Goal: Information Seeking & Learning: Check status

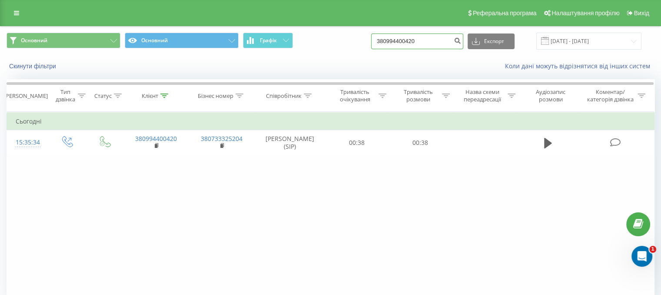
drag, startPoint x: 447, startPoint y: 43, endPoint x: 304, endPoint y: 43, distance: 142.5
click at [269, 40] on div "Основний Основний Графік 380994400420 Експорт .csv .xls .xlsx 21.05.2025 - 21.0…" at bounding box center [331, 41] width 648 height 17
paste input "0958353618"
type input "0958353618"
click at [461, 39] on icon "submit" at bounding box center [457, 39] width 7 height 5
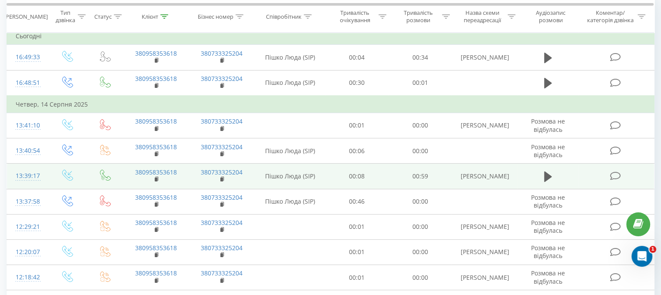
scroll to position [75, 0]
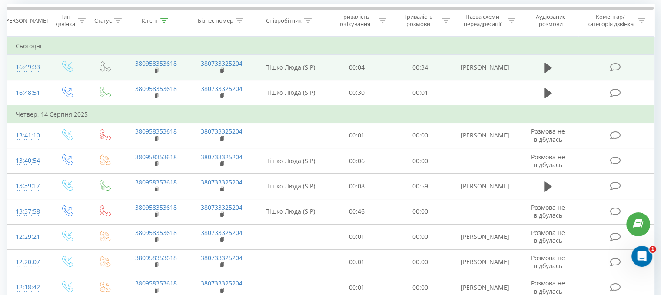
click at [541, 73] on td at bounding box center [548, 67] width 61 height 25
click at [548, 68] on icon at bounding box center [548, 68] width 8 height 10
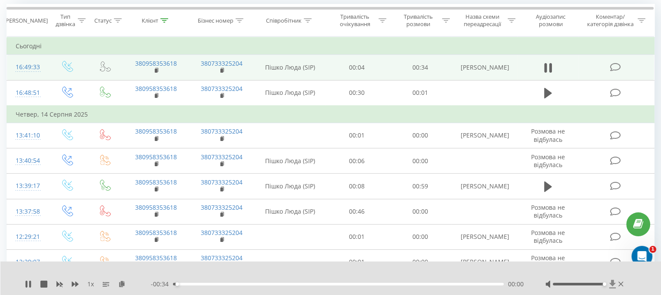
drag, startPoint x: 581, startPoint y: 283, endPoint x: 610, endPoint y: 284, distance: 28.7
click at [610, 284] on div at bounding box center [585, 283] width 80 height 9
click at [29, 283] on icon at bounding box center [28, 283] width 7 height 7
click at [23, 277] on div "1 x - 00:16 00:17 00:17" at bounding box center [330, 277] width 661 height 33
click at [26, 277] on div "1 x - 00:16 00:17 00:17" at bounding box center [330, 277] width 661 height 33
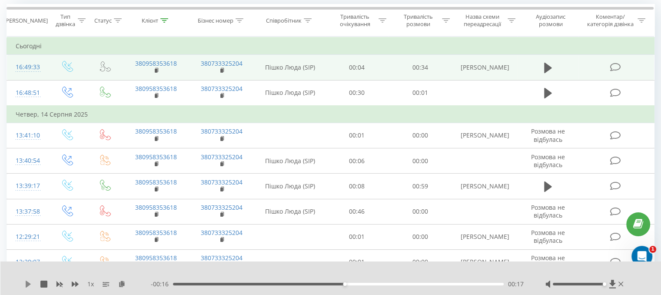
click at [26, 282] on icon at bounding box center [28, 283] width 5 height 7
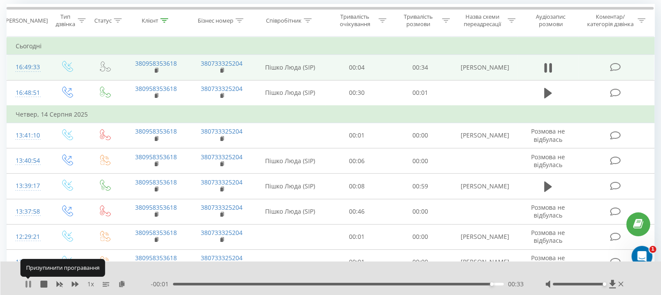
click at [28, 282] on icon at bounding box center [28, 283] width 7 height 7
click at [206, 284] on div "- 00:00 00:33 00:33" at bounding box center [337, 283] width 373 height 9
click at [207, 284] on div "00:33" at bounding box center [338, 283] width 331 height 3
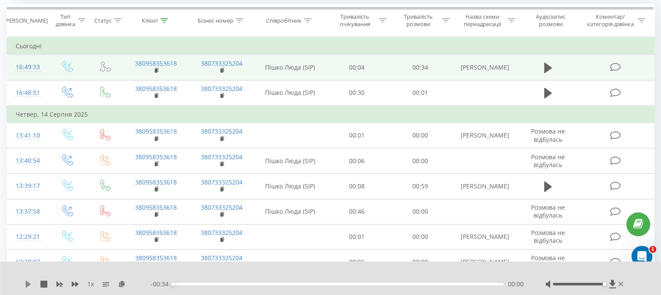
click at [28, 281] on icon at bounding box center [28, 283] width 7 height 7
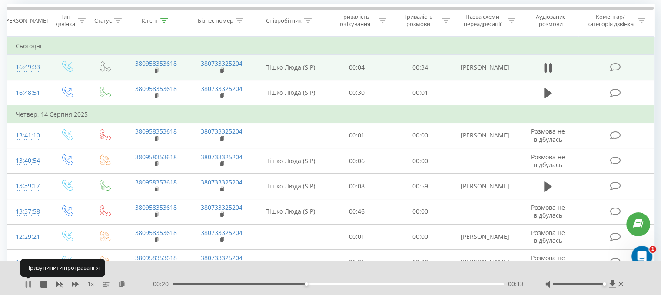
click at [27, 283] on icon at bounding box center [27, 283] width 2 height 7
click at [27, 283] on icon at bounding box center [28, 283] width 5 height 7
click at [27, 278] on div "1 x - 00:16 00:17 00:17" at bounding box center [330, 277] width 661 height 33
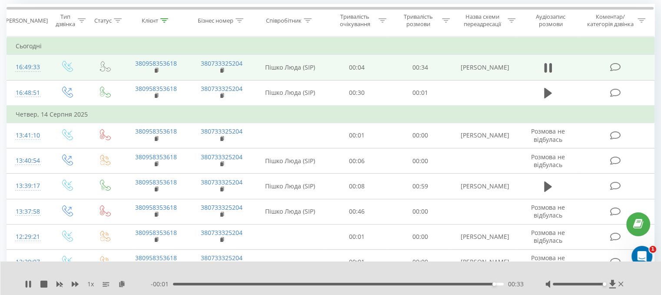
click at [26, 287] on div "1 x" at bounding box center [88, 283] width 126 height 9
click at [28, 282] on icon at bounding box center [28, 283] width 7 height 7
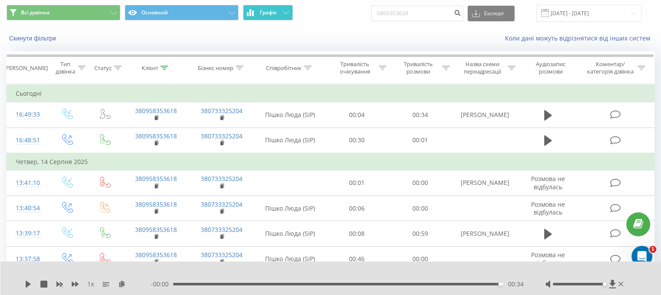
scroll to position [43, 0]
